Goal: Information Seeking & Learning: Learn about a topic

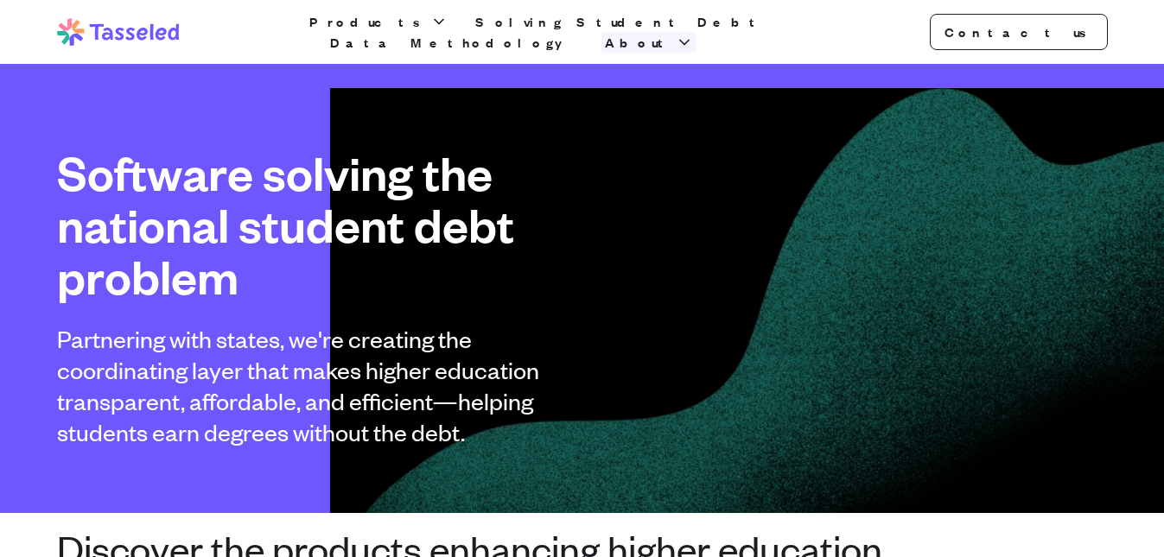
click at [672, 32] on span "About" at bounding box center [638, 42] width 67 height 21
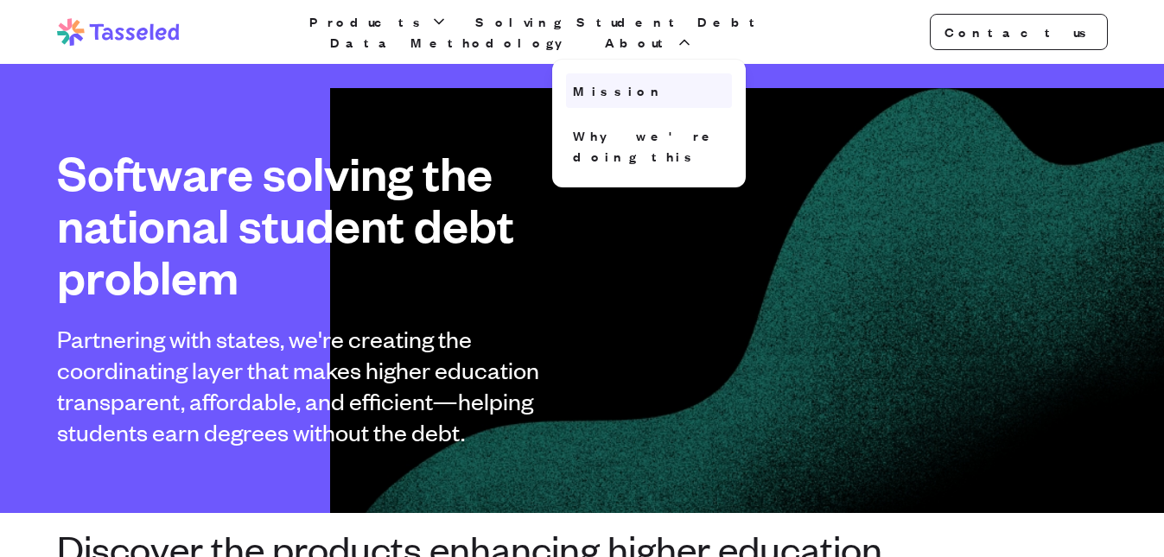
click at [732, 79] on link "Mission" at bounding box center [649, 90] width 166 height 35
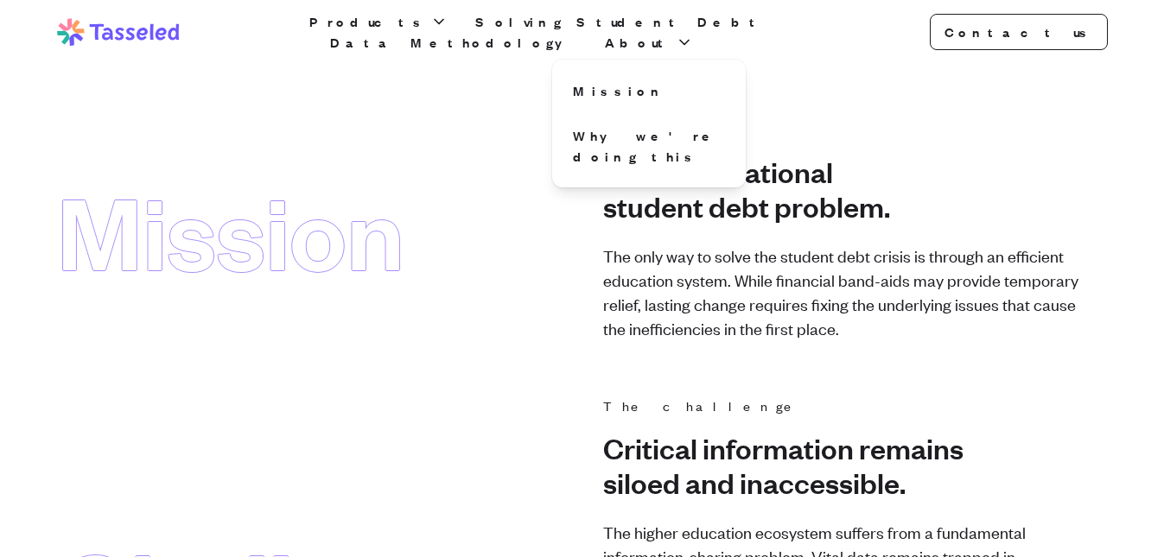
click at [153, 28] on icon at bounding box center [118, 32] width 123 height 28
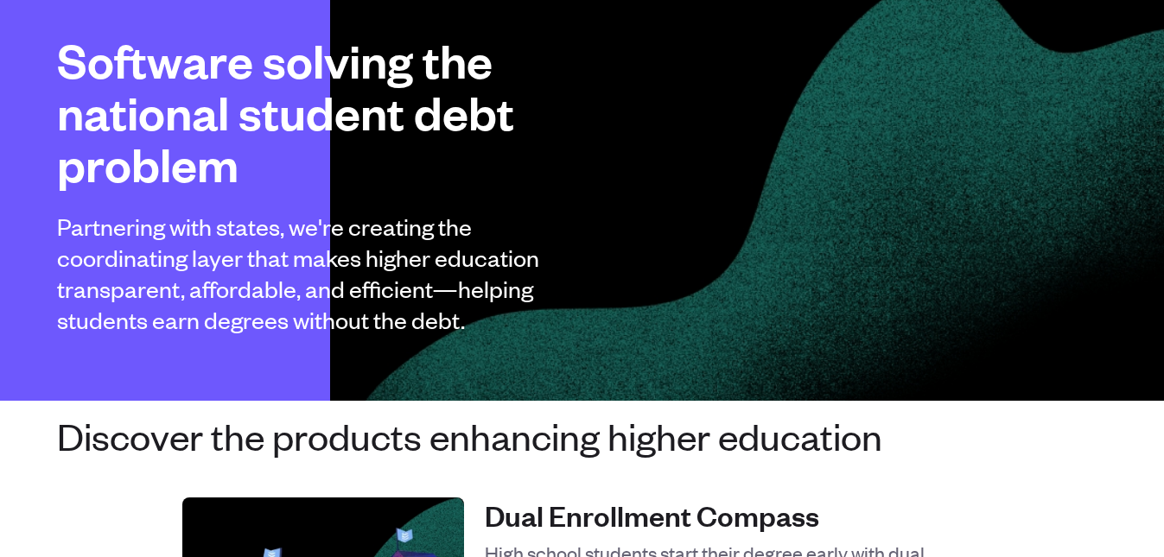
scroll to position [259, 0]
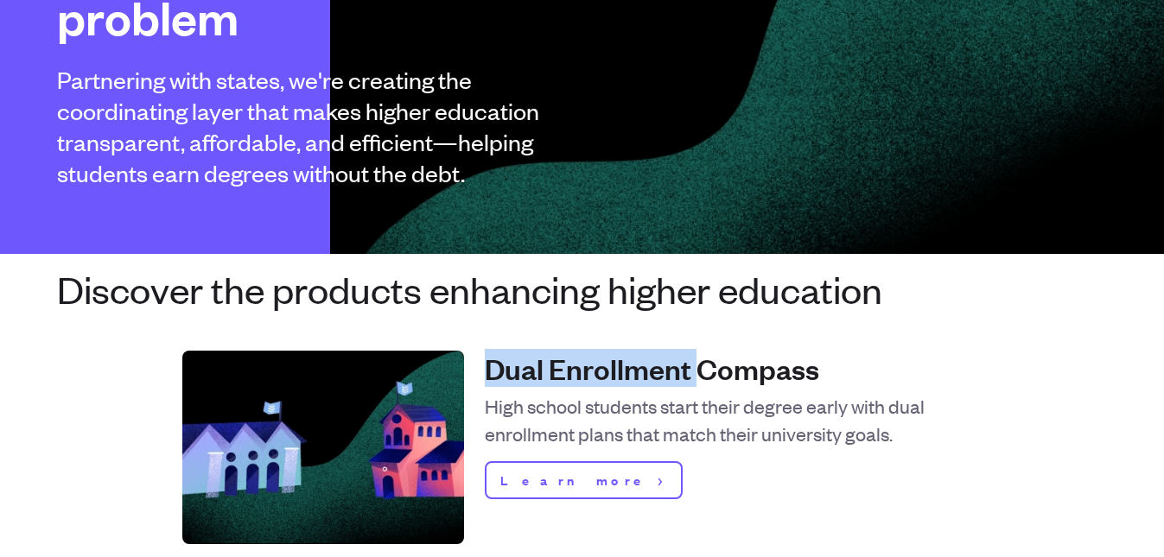
copy h4 "Dual Enrollment"
drag, startPoint x: 487, startPoint y: 366, endPoint x: 696, endPoint y: 381, distance: 209.7
click at [696, 381] on h4 "Dual Enrollment Compass" at bounding box center [734, 368] width 498 height 35
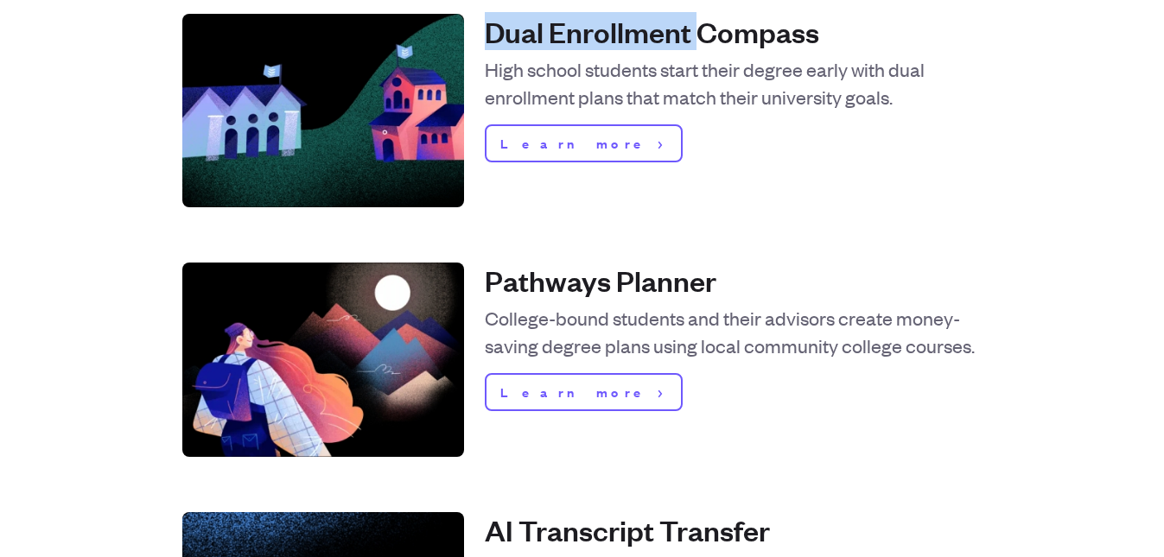
scroll to position [605, 0]
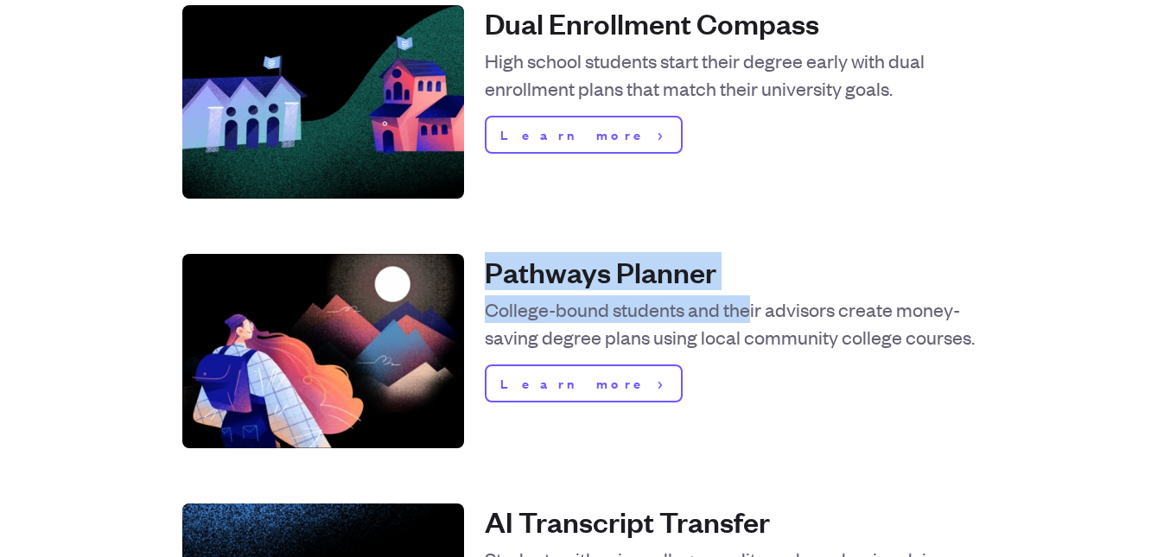
drag, startPoint x: 483, startPoint y: 275, endPoint x: 749, endPoint y: 296, distance: 267.0
click at [749, 296] on div "Pathways Planner College-bound students and their advisors create money-saving …" at bounding box center [582, 351] width 800 height 194
click at [742, 269] on h4 "Pathways Planner" at bounding box center [734, 271] width 498 height 35
drag, startPoint x: 742, startPoint y: 269, endPoint x: 499, endPoint y: 269, distance: 242.8
click at [499, 269] on h4 "Pathways Planner" at bounding box center [734, 271] width 498 height 35
